Goal: Task Accomplishment & Management: Manage account settings

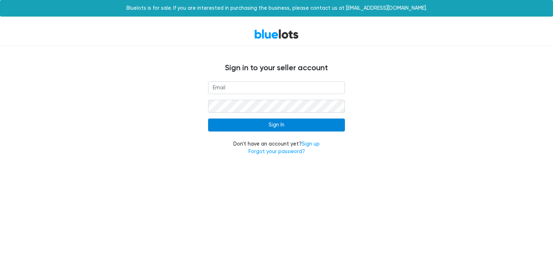
type input "[EMAIL_ADDRESS][DOMAIN_NAME]"
click at [242, 120] on input "Sign In" at bounding box center [276, 125] width 137 height 13
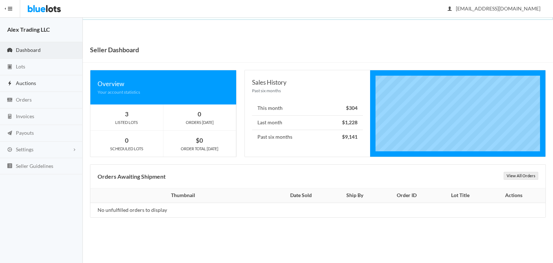
click at [43, 81] on link "Auctions" at bounding box center [41, 83] width 83 height 17
